Goal: Task Accomplishment & Management: Manage account settings

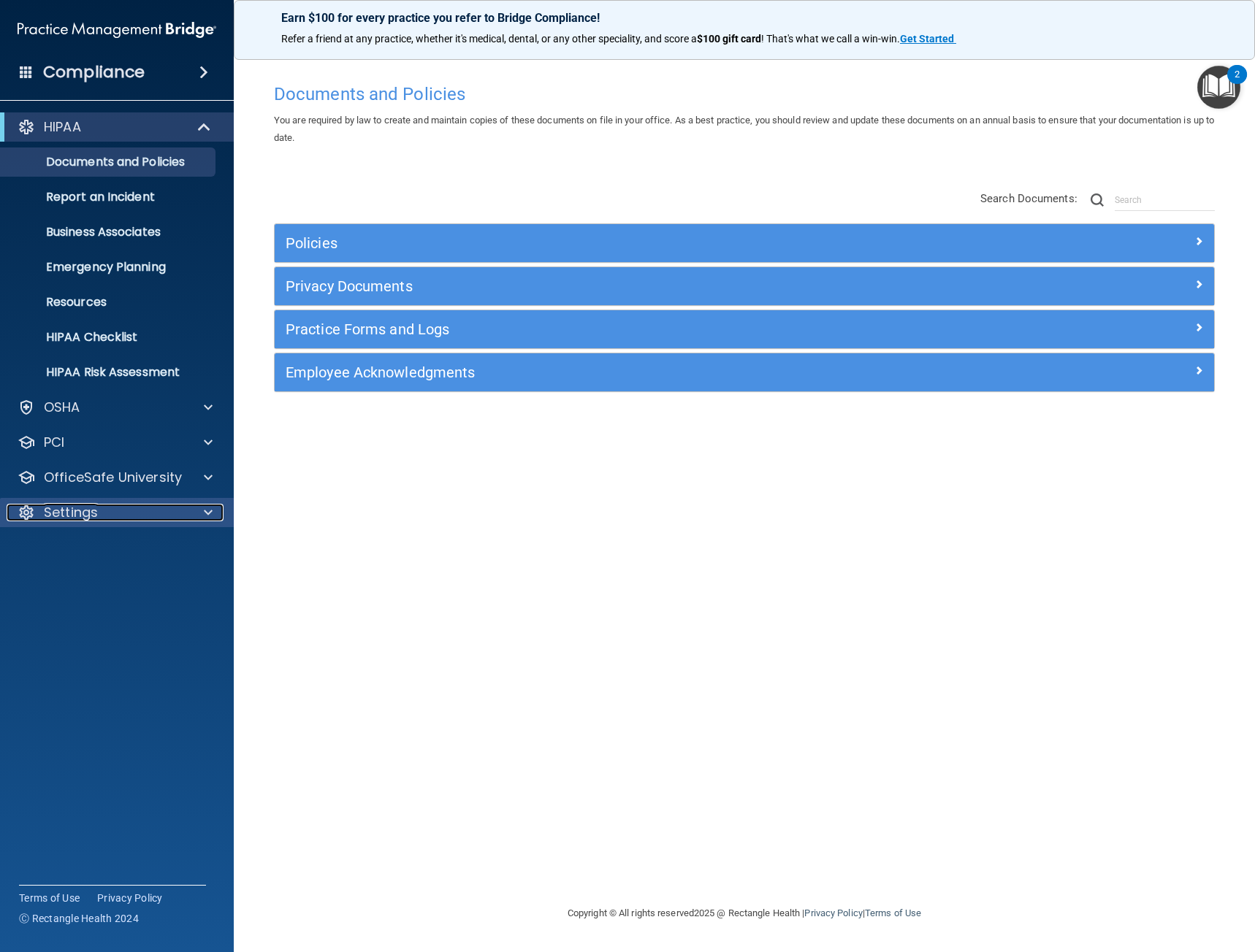
click at [102, 505] on div "Settings" at bounding box center [96, 512] width 181 height 17
click at [82, 597] on ul "My Account My Users Services Sign Out" at bounding box center [117, 597] width 264 height 140
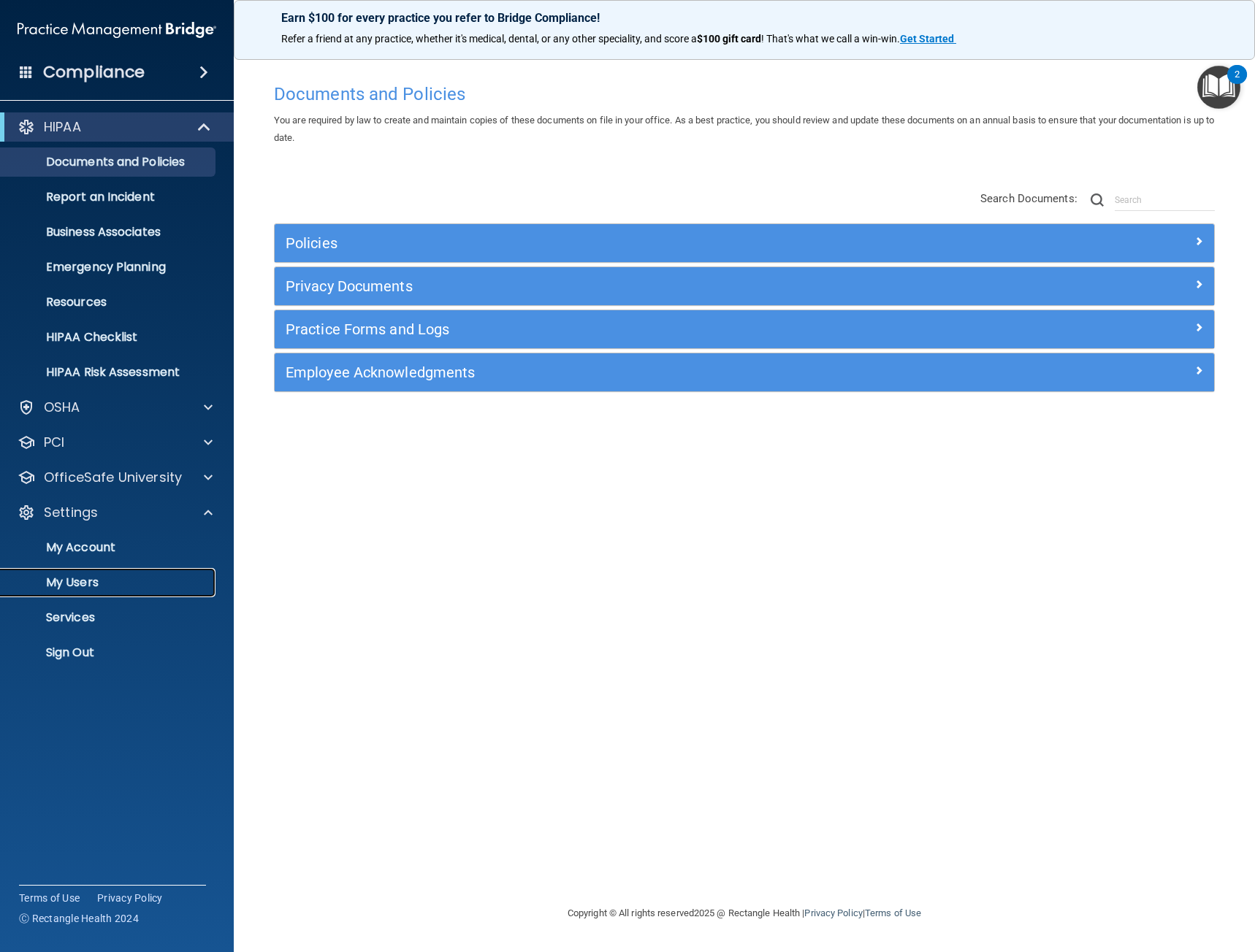
click at [82, 593] on link "My Users" at bounding box center [100, 582] width 230 height 29
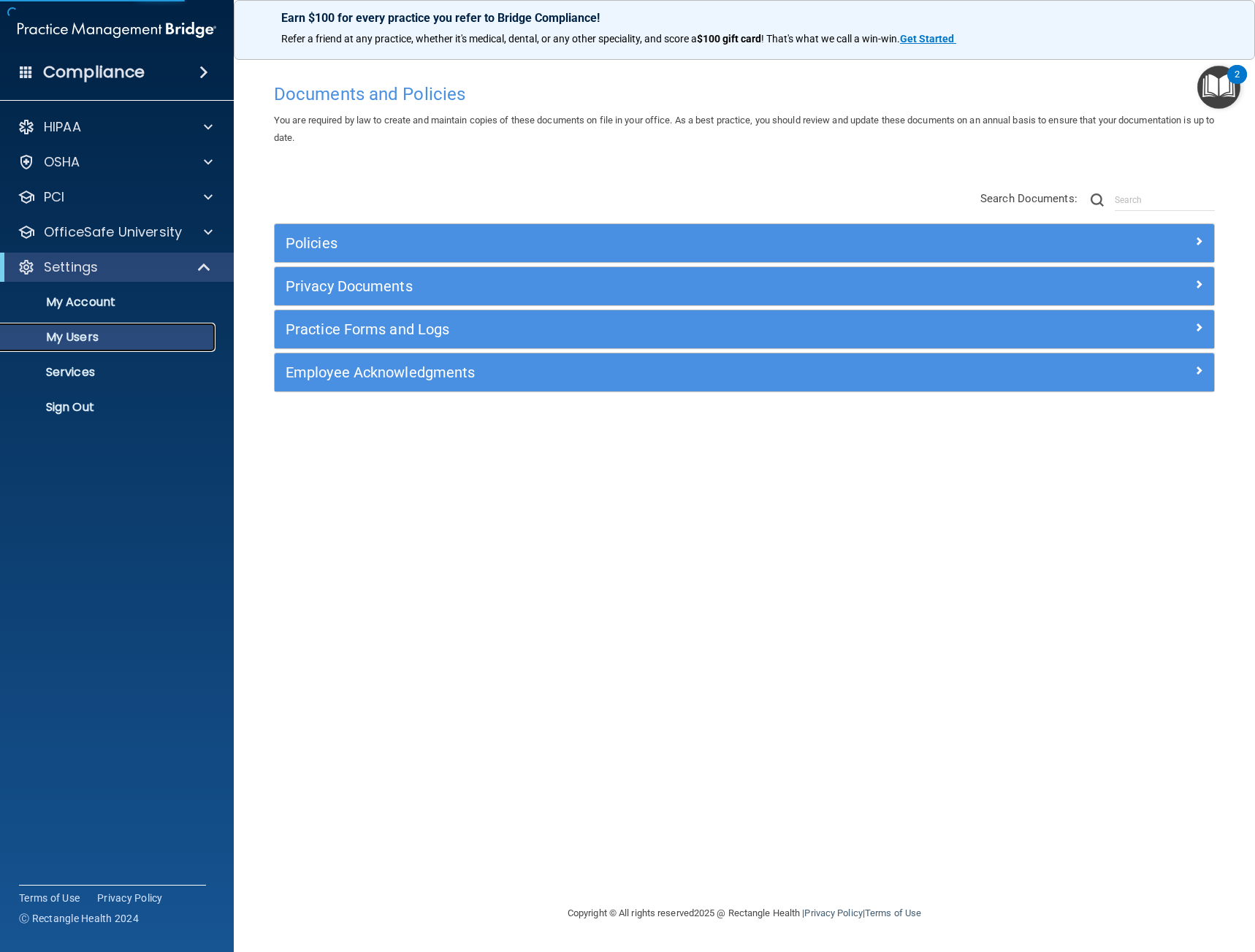
select select "20"
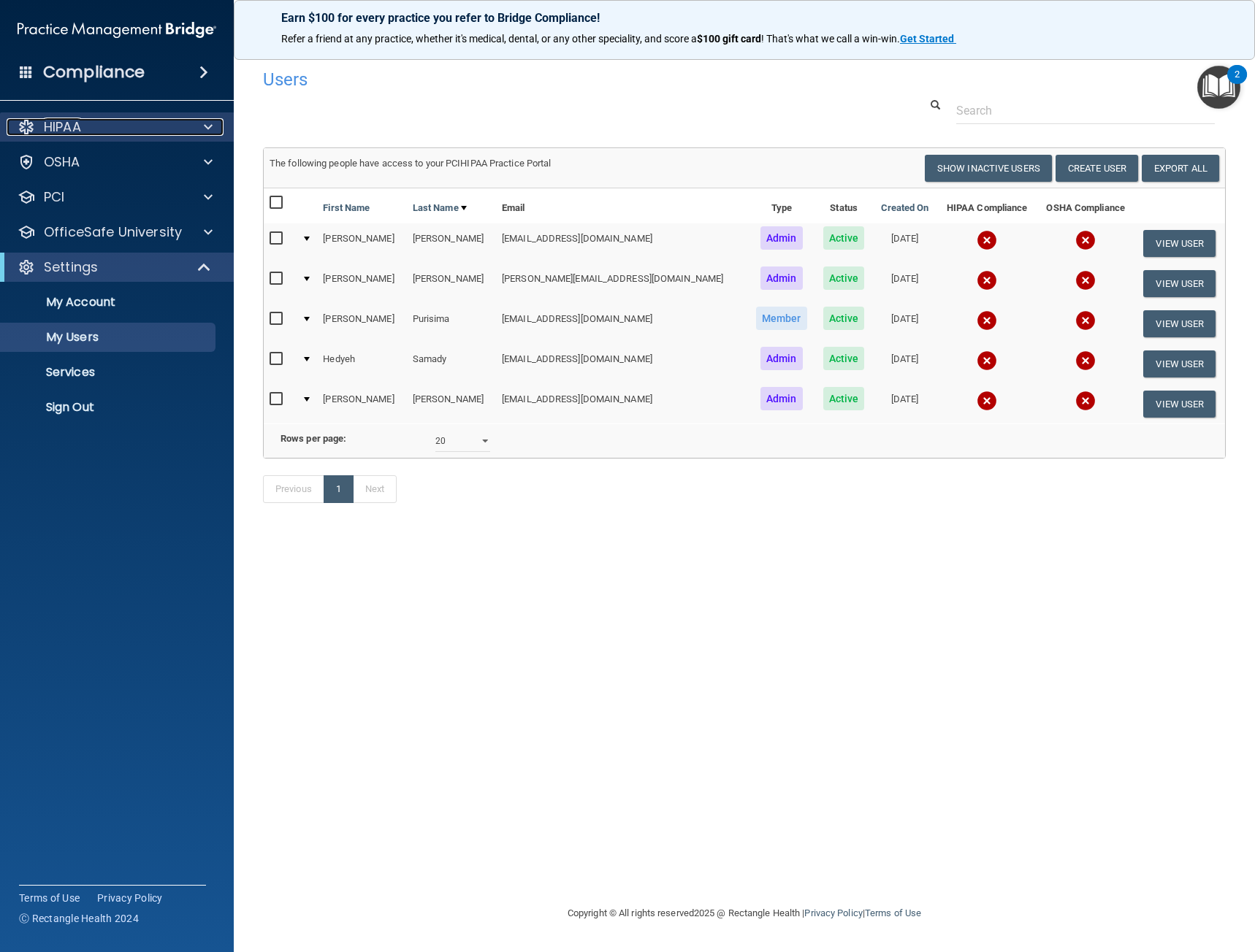
click at [201, 131] on div at bounding box center [206, 126] width 36 height 17
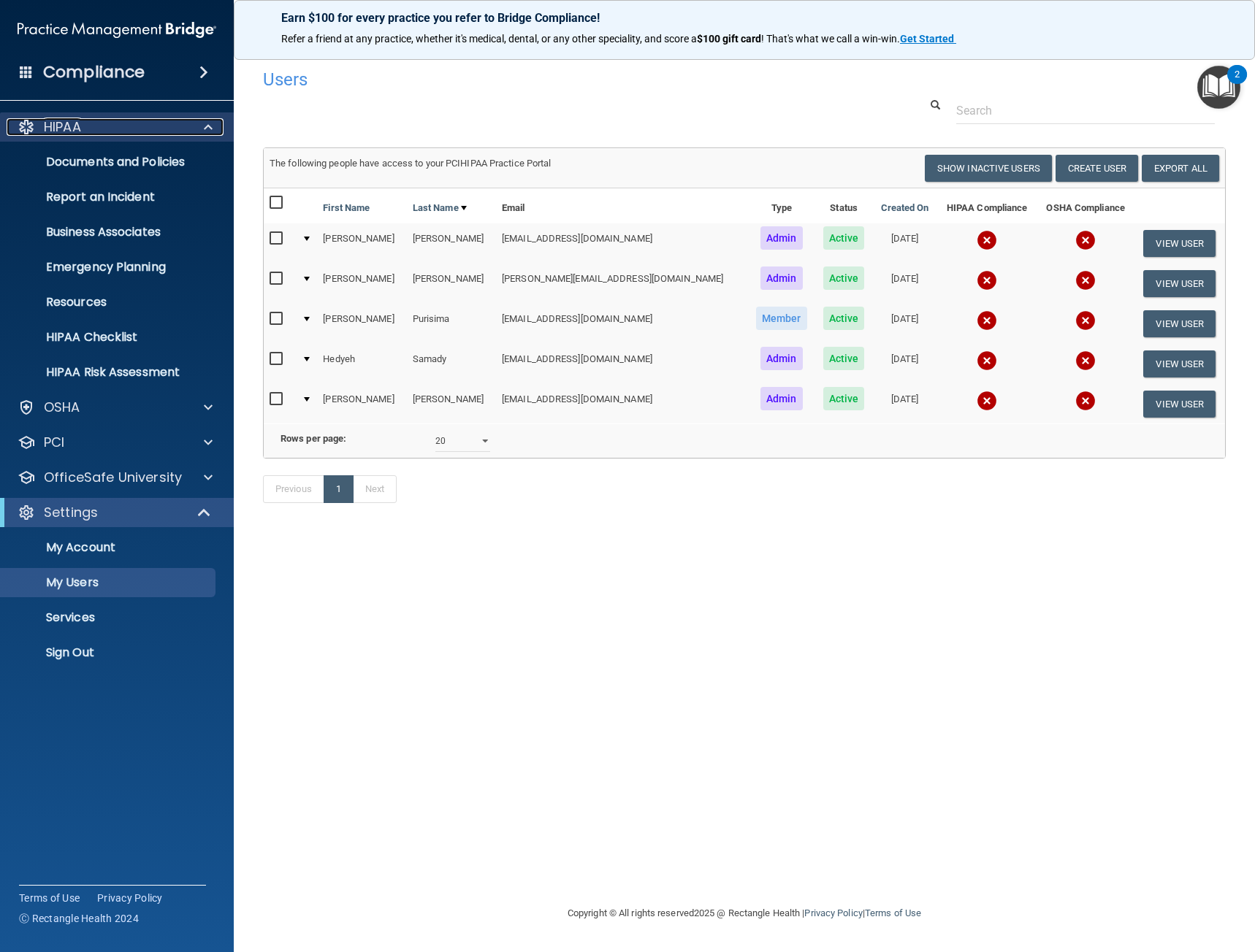
click at [201, 131] on div at bounding box center [206, 126] width 36 height 17
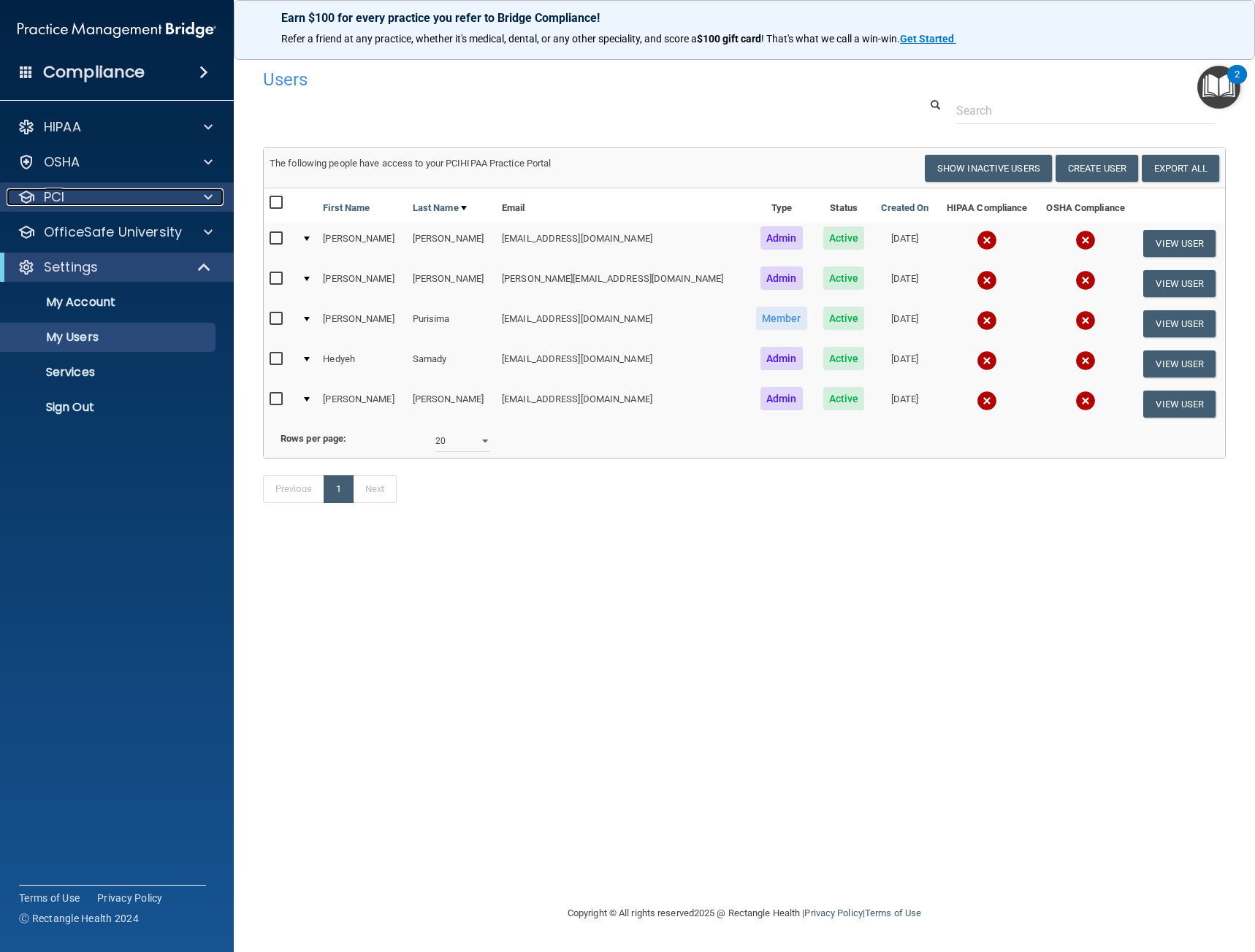
click at [201, 199] on div at bounding box center [206, 196] width 36 height 17
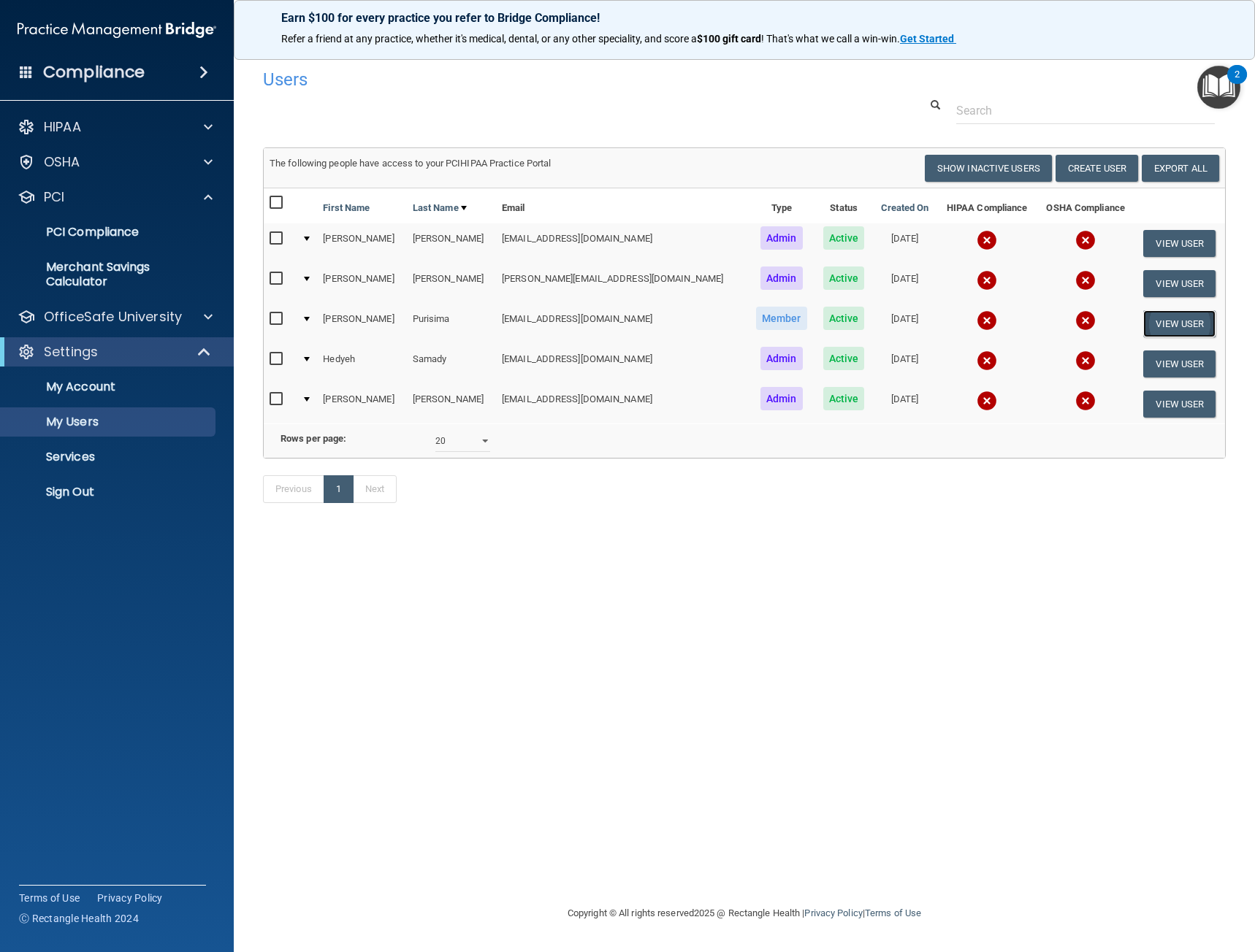
click at [1179, 322] on button "View User" at bounding box center [1180, 324] width 73 height 27
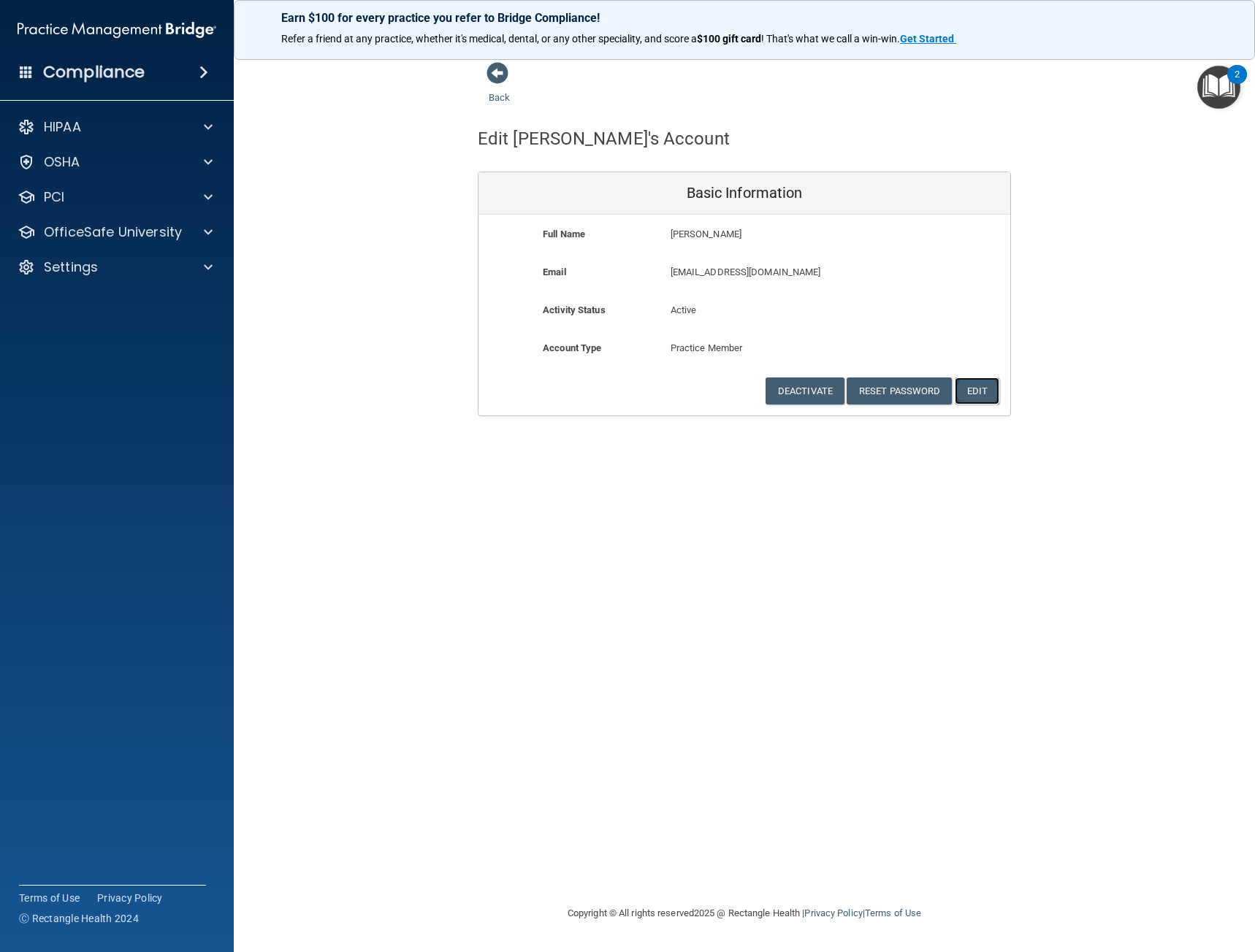
click at [975, 392] on button "Edit" at bounding box center [976, 391] width 45 height 27
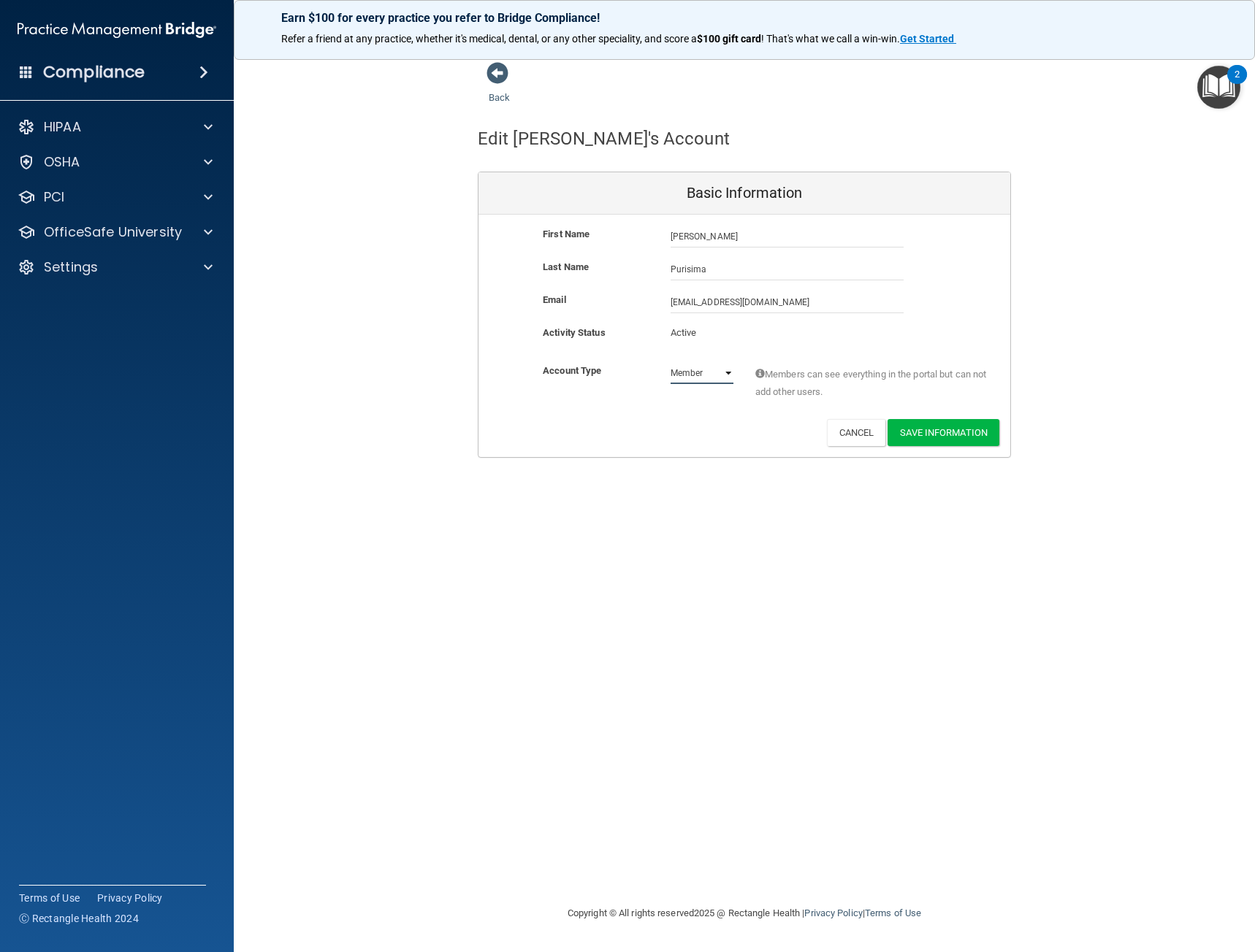
click at [716, 366] on select "Admin Member" at bounding box center [702, 373] width 63 height 22
select select "practice_admin"
click at [671, 362] on select "Admin Member" at bounding box center [702, 373] width 63 height 22
click at [943, 433] on button "Save Information" at bounding box center [942, 432] width 112 height 27
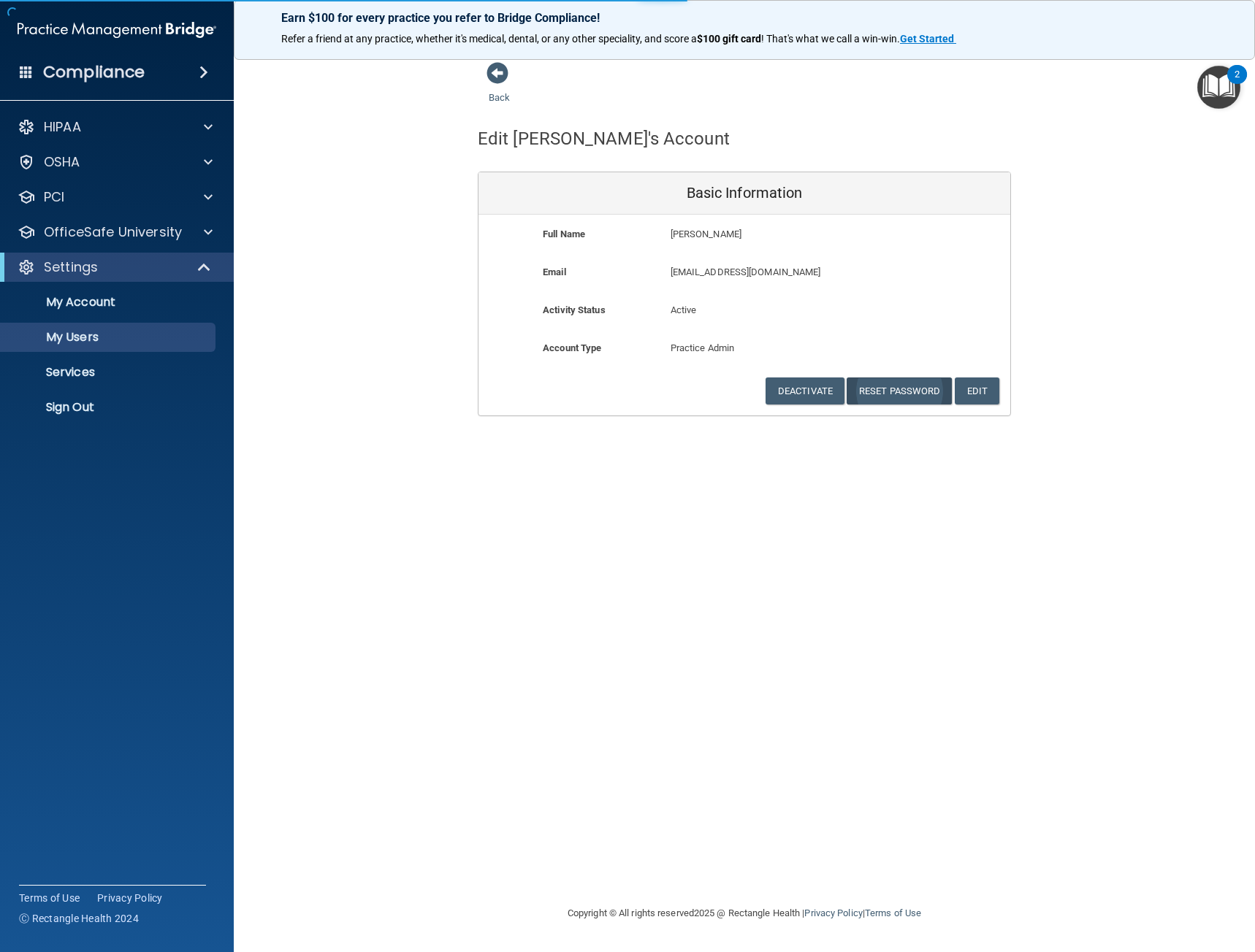
select select "20"
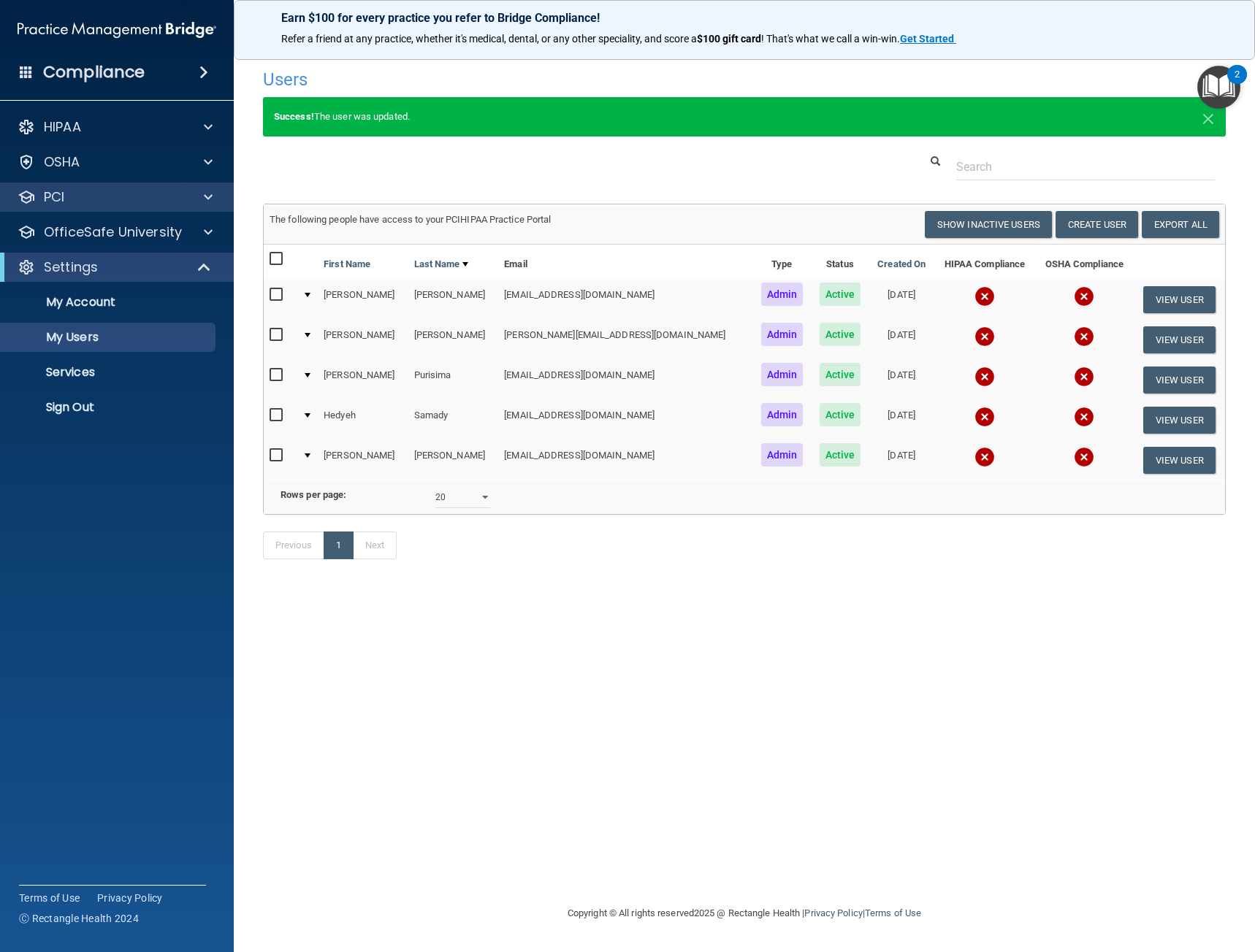
click at [197, 207] on div "PCI" at bounding box center [117, 197] width 234 height 29
click at [204, 199] on span at bounding box center [208, 196] width 9 height 17
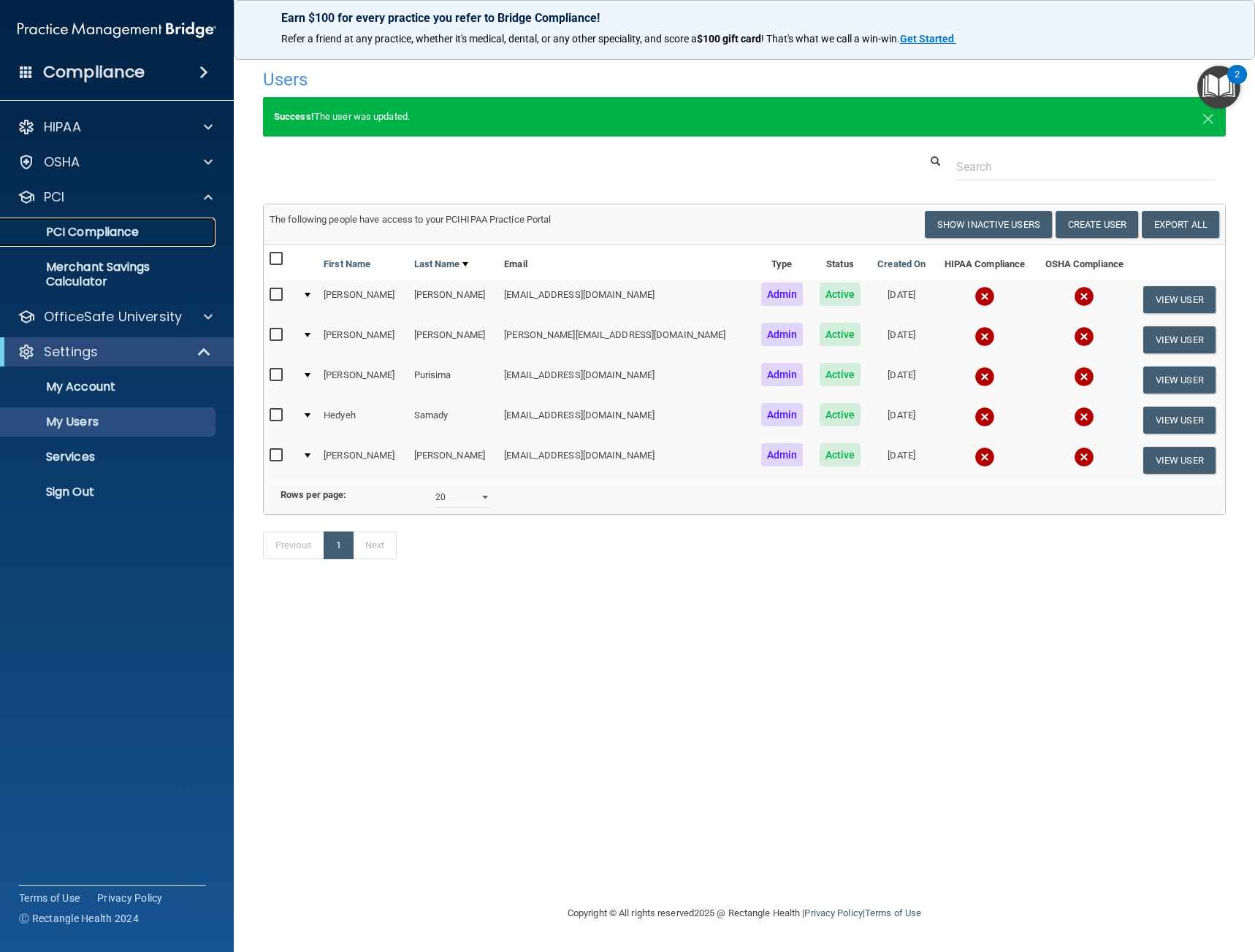
click at [144, 234] on p "PCI Compliance" at bounding box center [108, 233] width 199 height 15
click at [278, 374] on input "checkbox" at bounding box center [278, 375] width 16 height 12
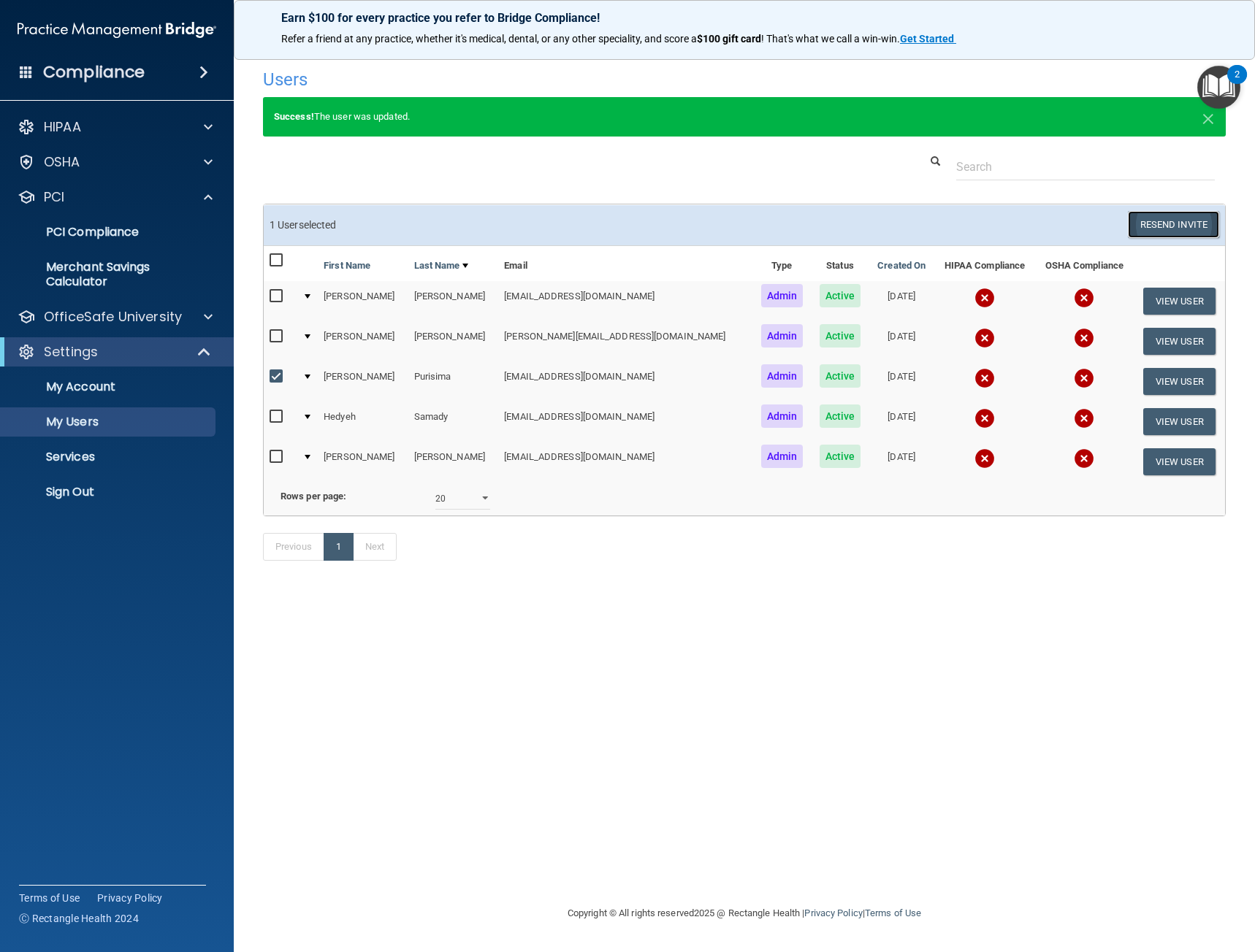
click at [1196, 229] on button "Resend Invite" at bounding box center [1173, 224] width 91 height 27
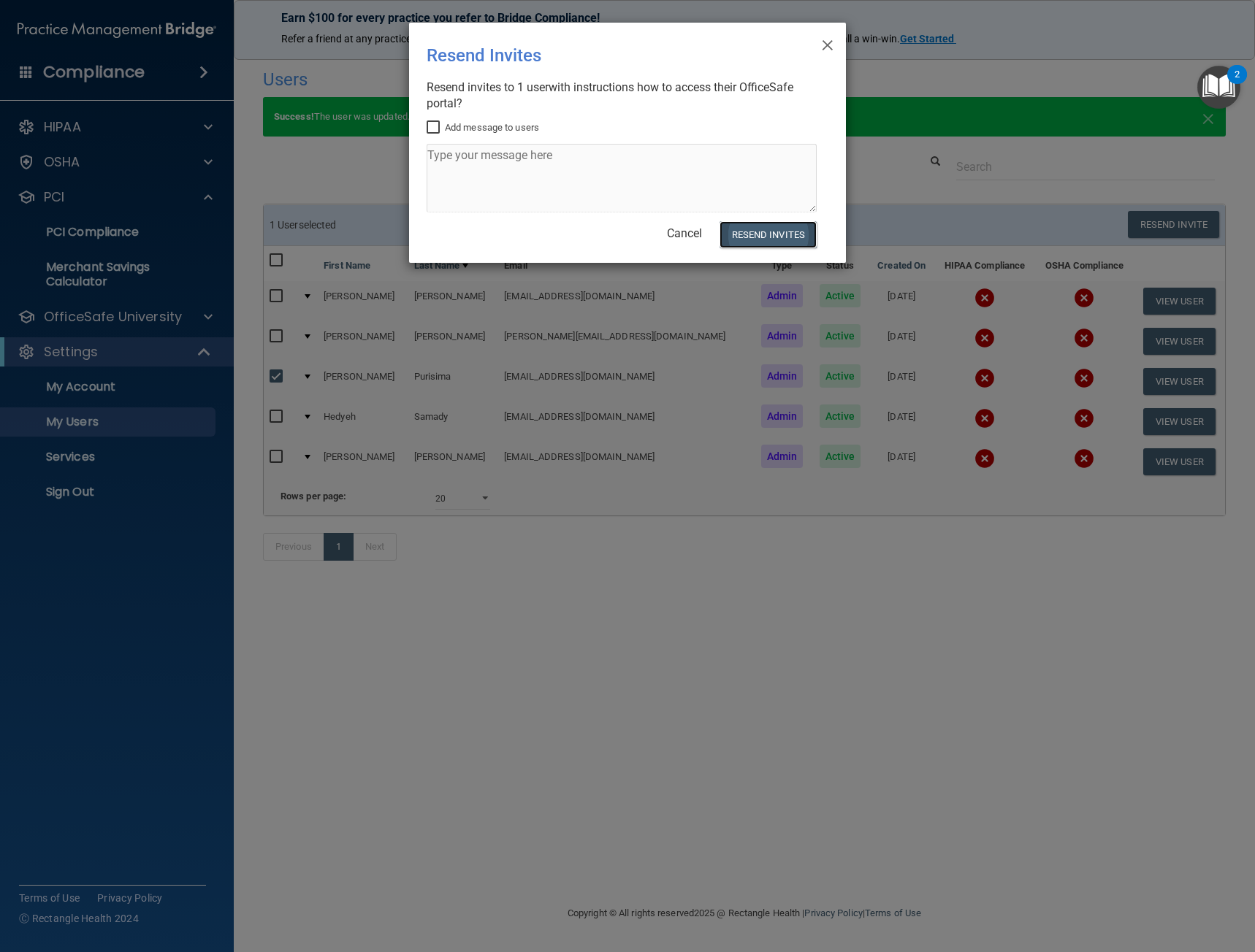
click at [765, 236] on button "Resend Invites" at bounding box center [768, 235] width 97 height 27
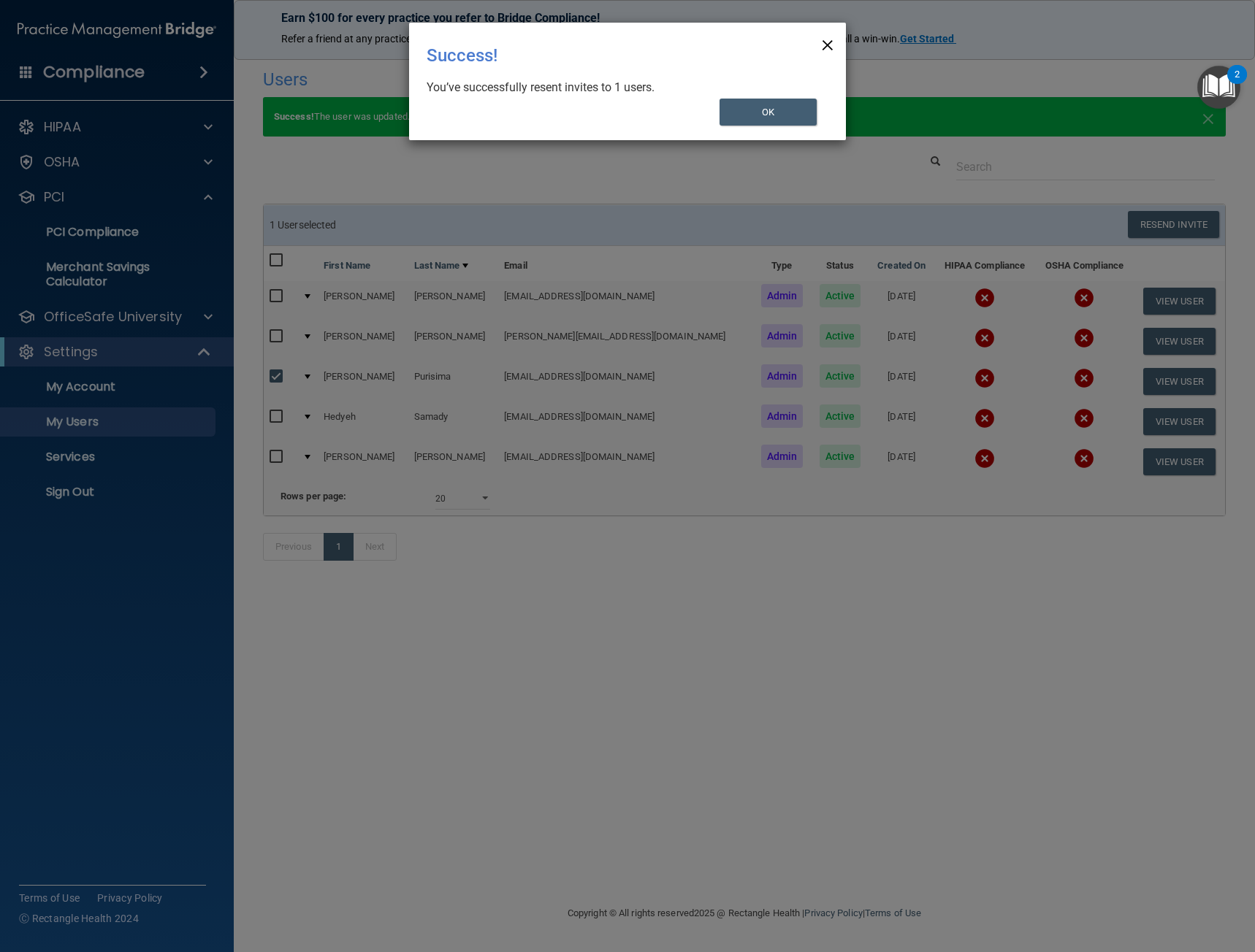
click at [826, 44] on span "×" at bounding box center [827, 43] width 13 height 29
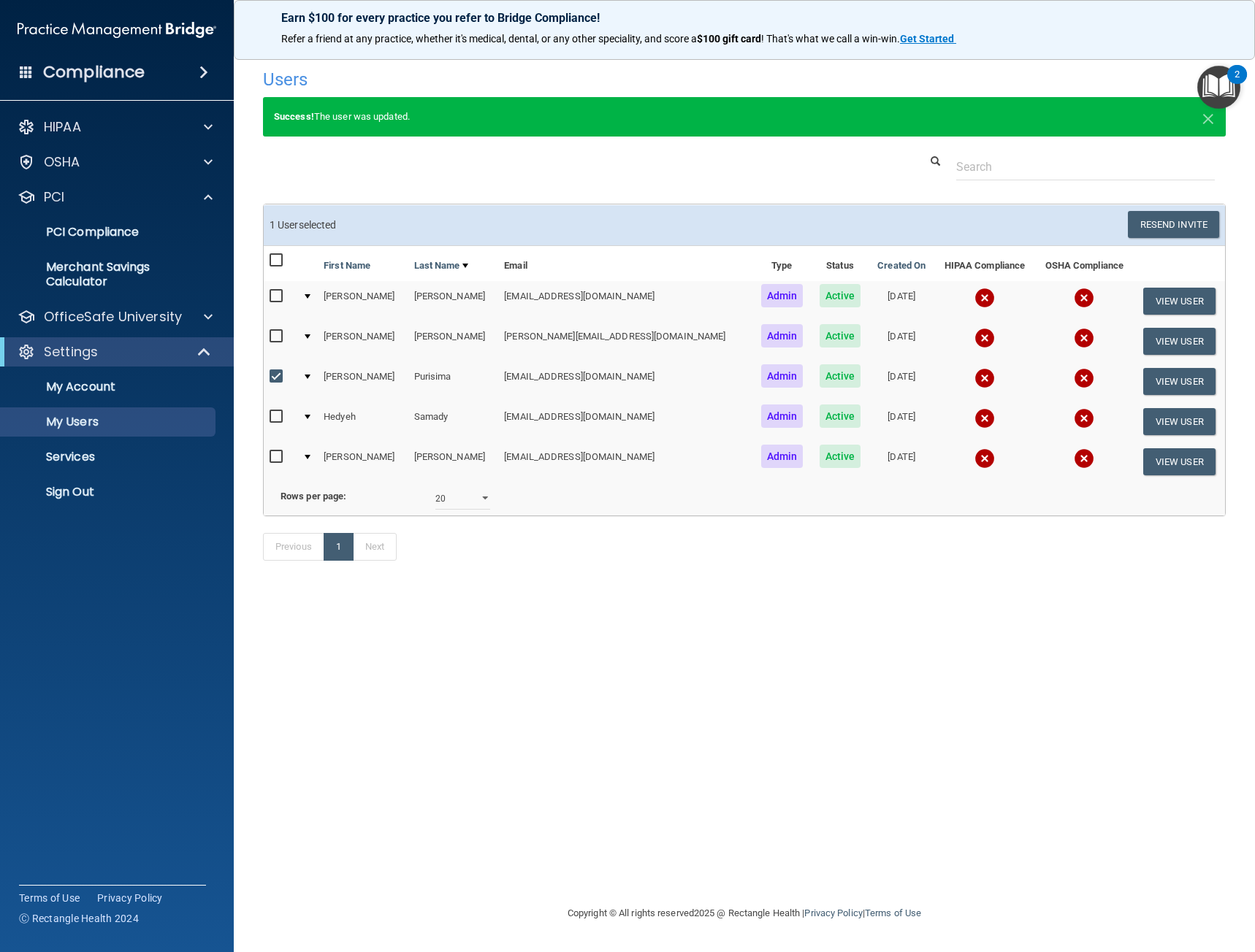
click at [275, 377] on input "checkbox" at bounding box center [278, 376] width 16 height 12
checkbox input "false"
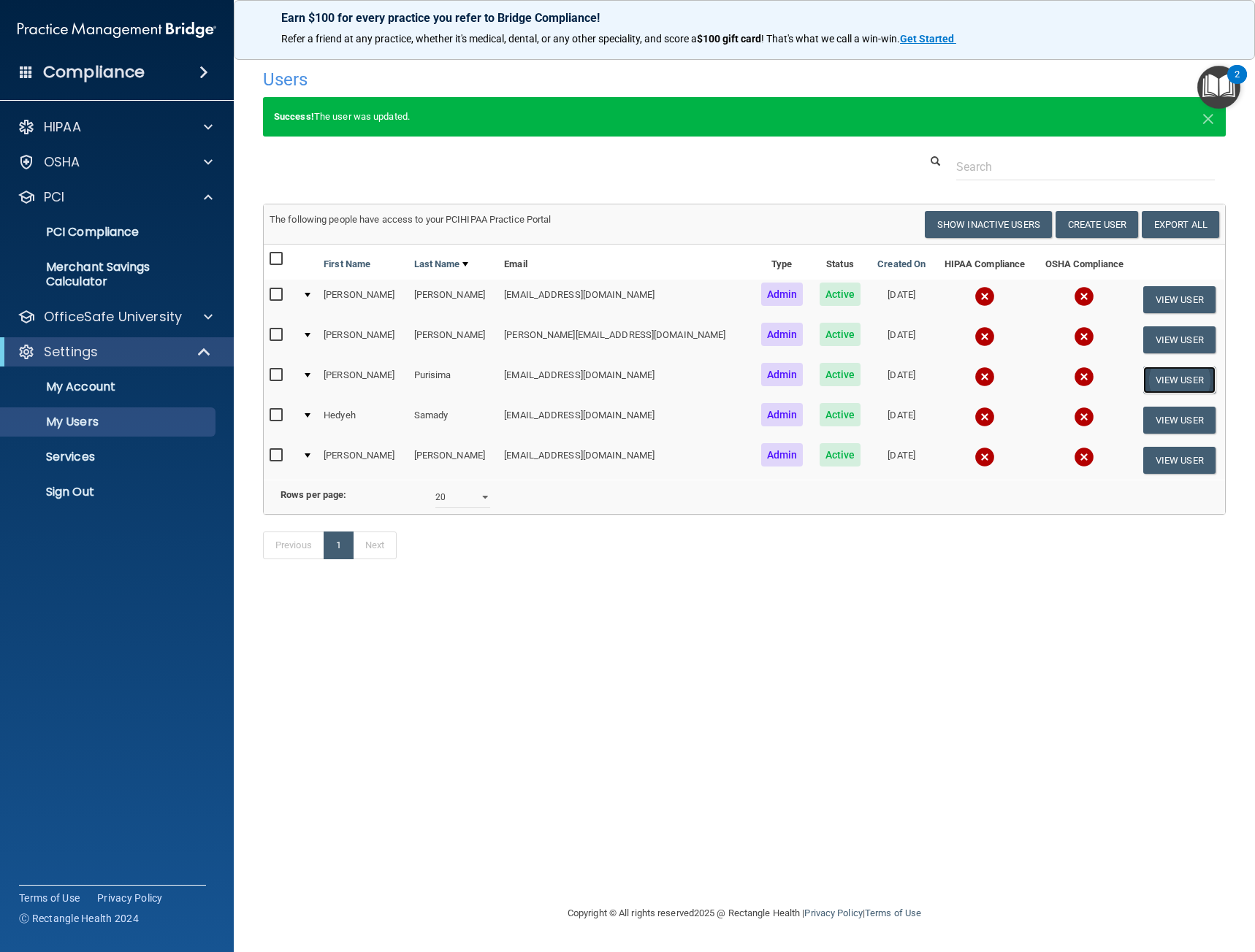
click at [1190, 378] on button "View User" at bounding box center [1180, 380] width 73 height 27
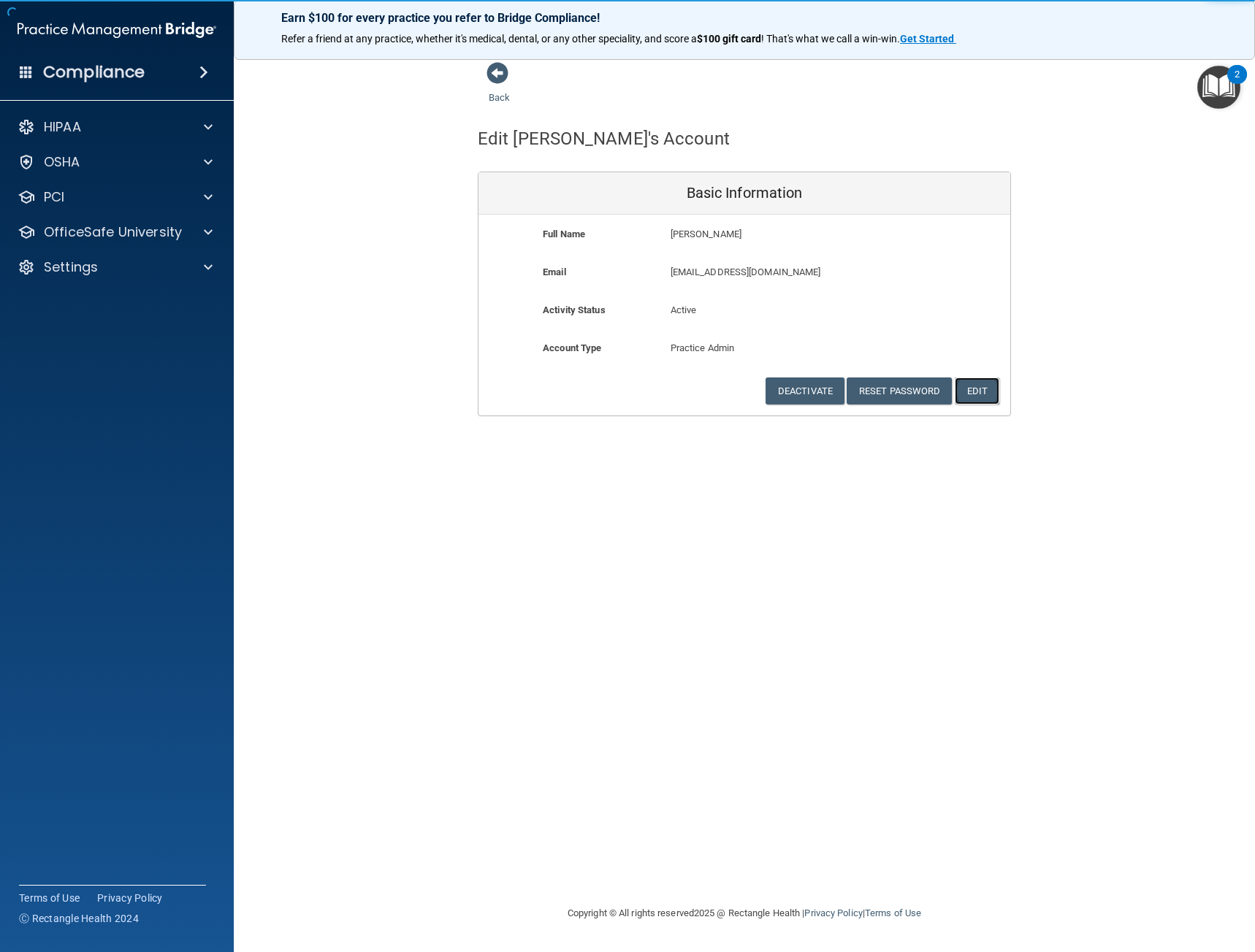
click at [990, 396] on button "Edit" at bounding box center [976, 391] width 45 height 27
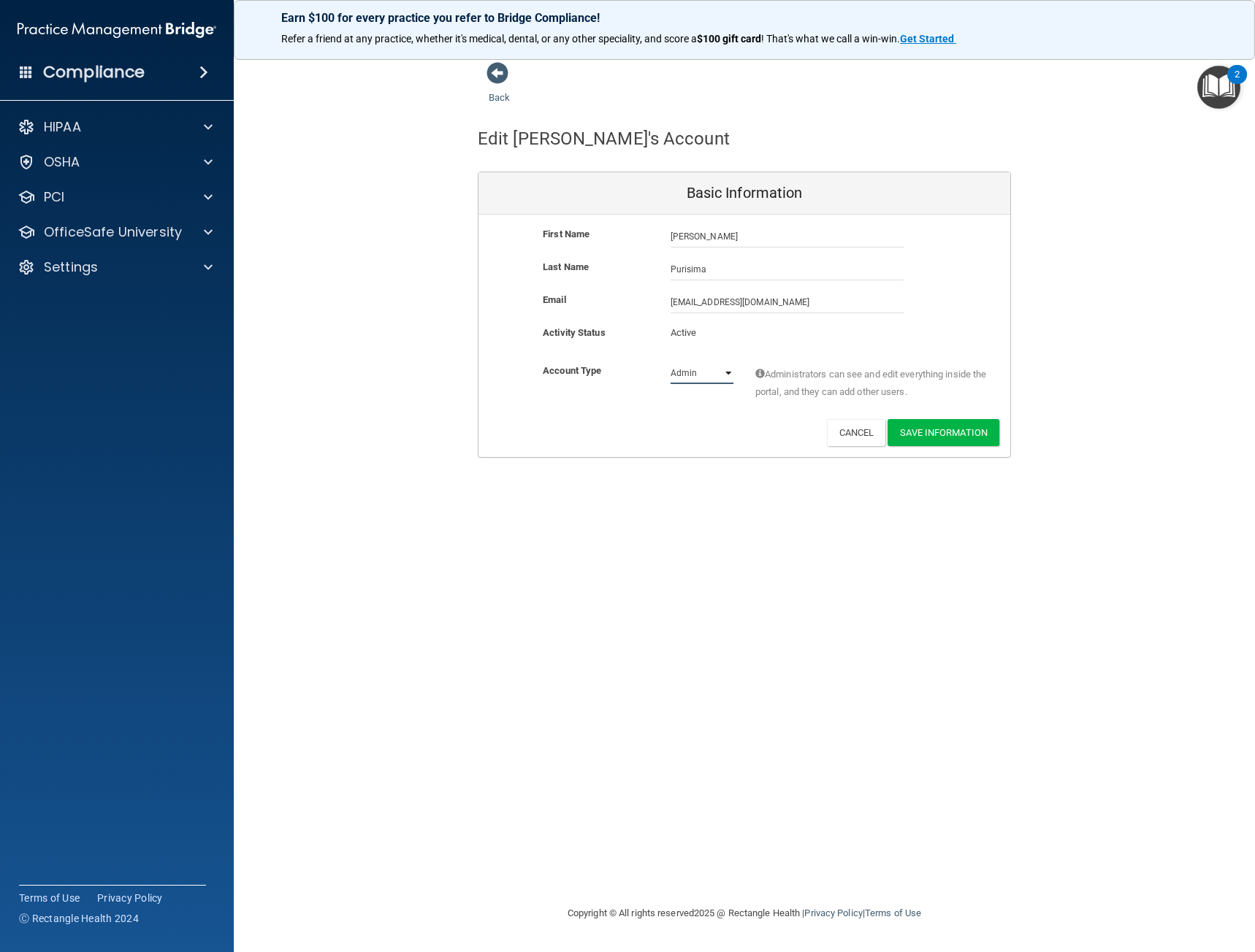
click at [700, 364] on select "Admin Member" at bounding box center [702, 373] width 63 height 22
select select "practice_member"
click at [671, 362] on select "Admin Member" at bounding box center [702, 373] width 63 height 22
click at [970, 429] on button "Save Information" at bounding box center [942, 432] width 112 height 27
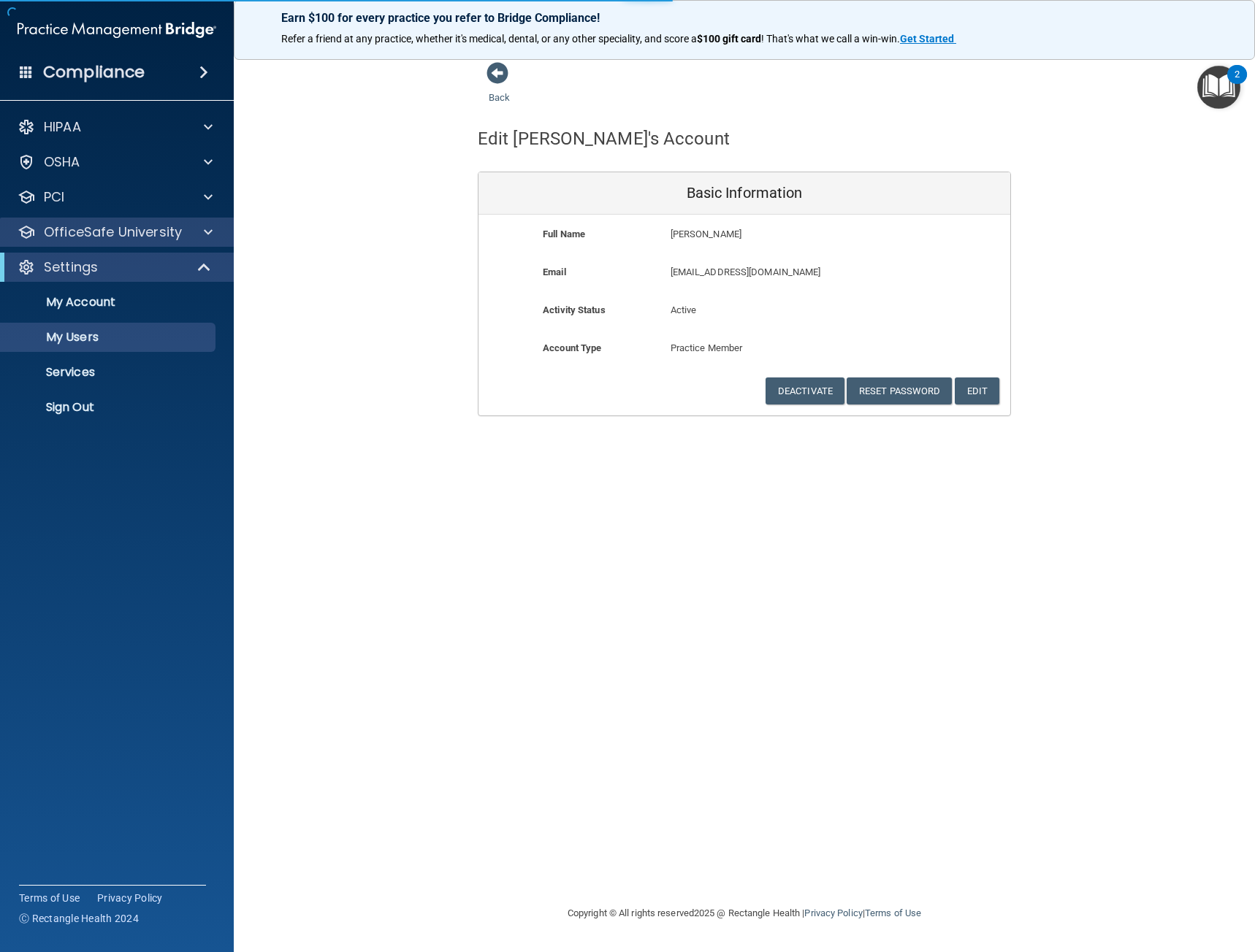
select select "20"
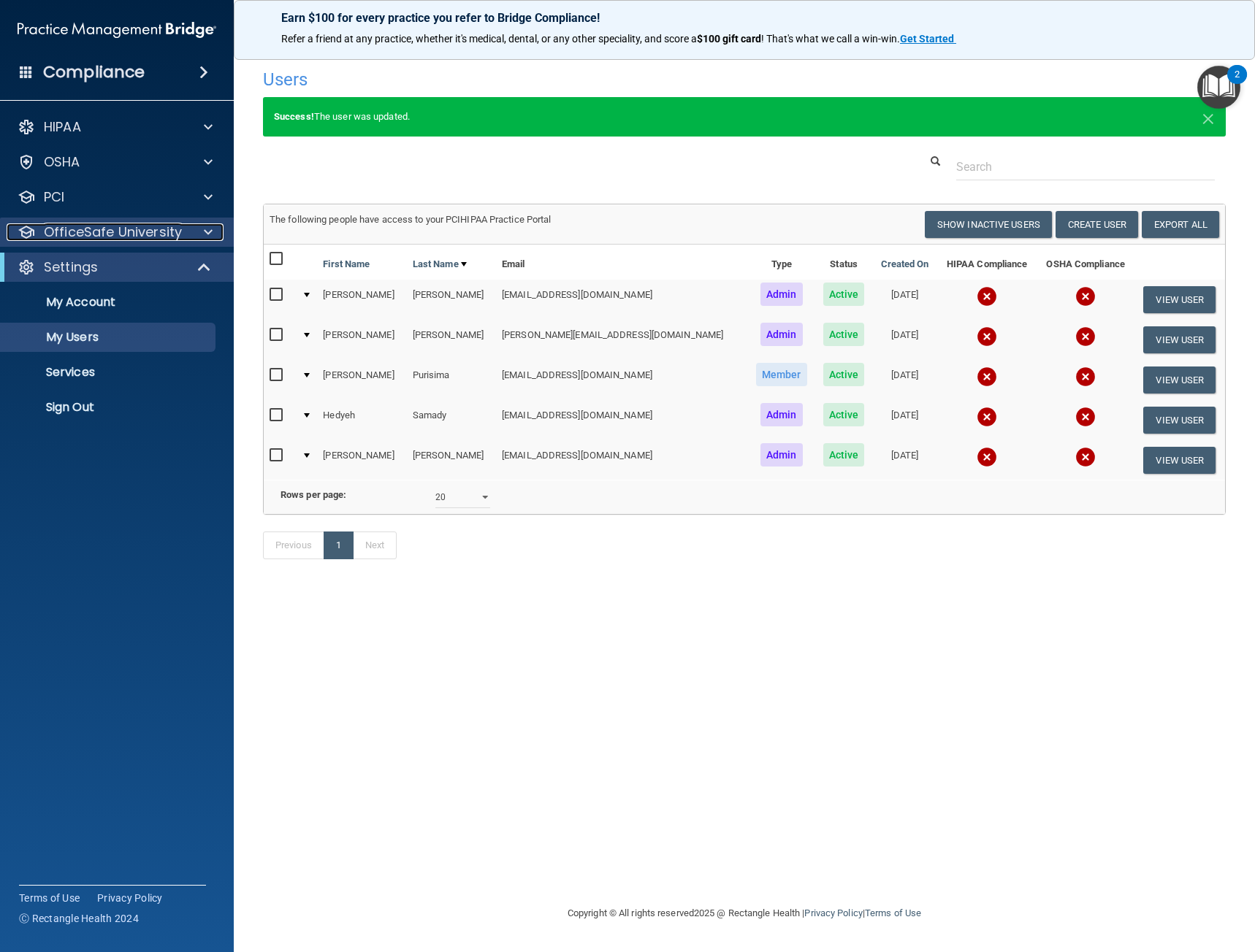
click at [89, 229] on p "OfficeSafe University" at bounding box center [113, 232] width 138 height 17
